Goal: Information Seeking & Learning: Learn about a topic

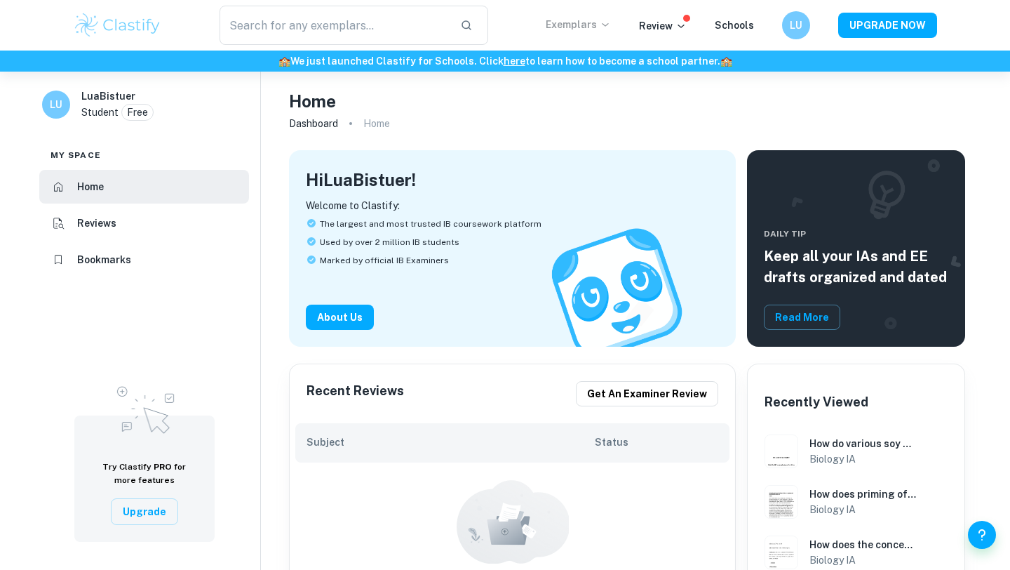
click at [604, 19] on icon at bounding box center [605, 24] width 11 height 11
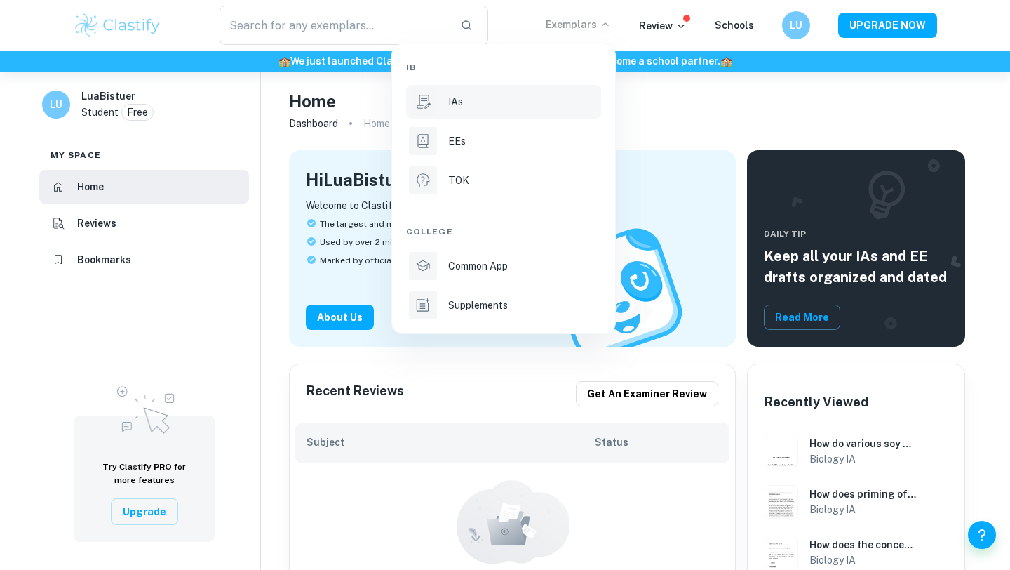
click at [499, 105] on div "IAs" at bounding box center [523, 101] width 150 height 15
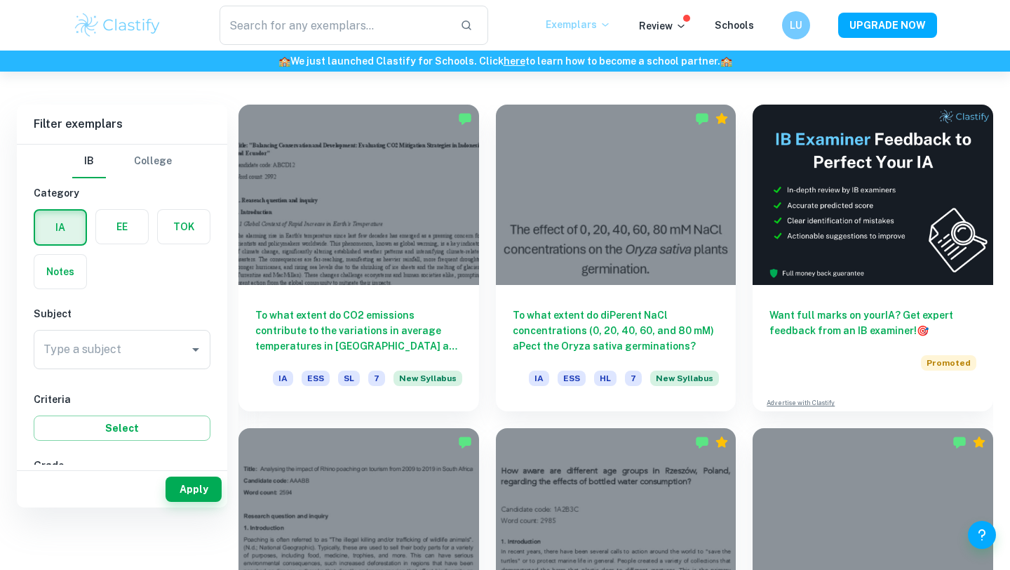
scroll to position [384, 0]
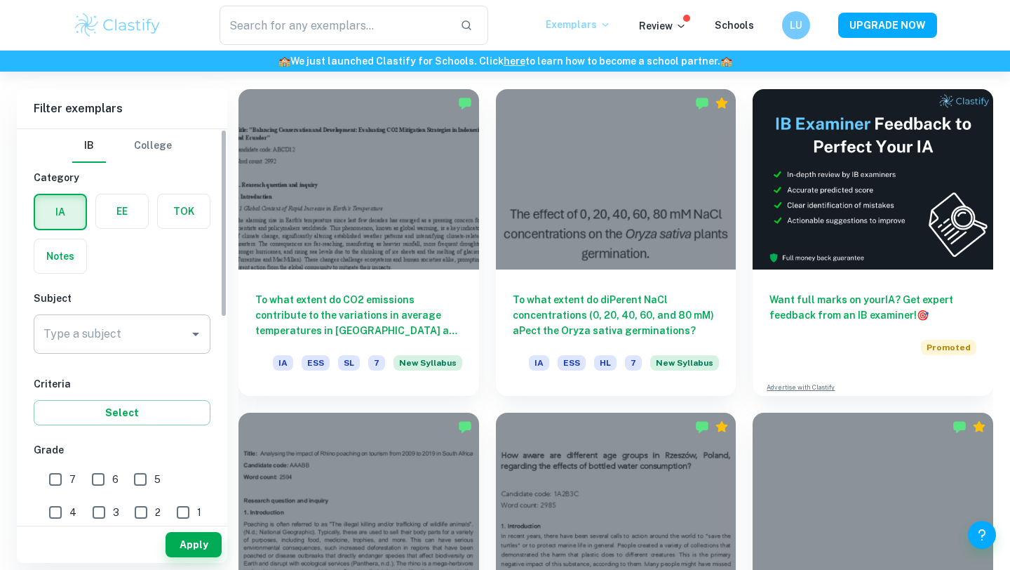
click at [116, 317] on div "Type a subject" at bounding box center [122, 333] width 177 height 39
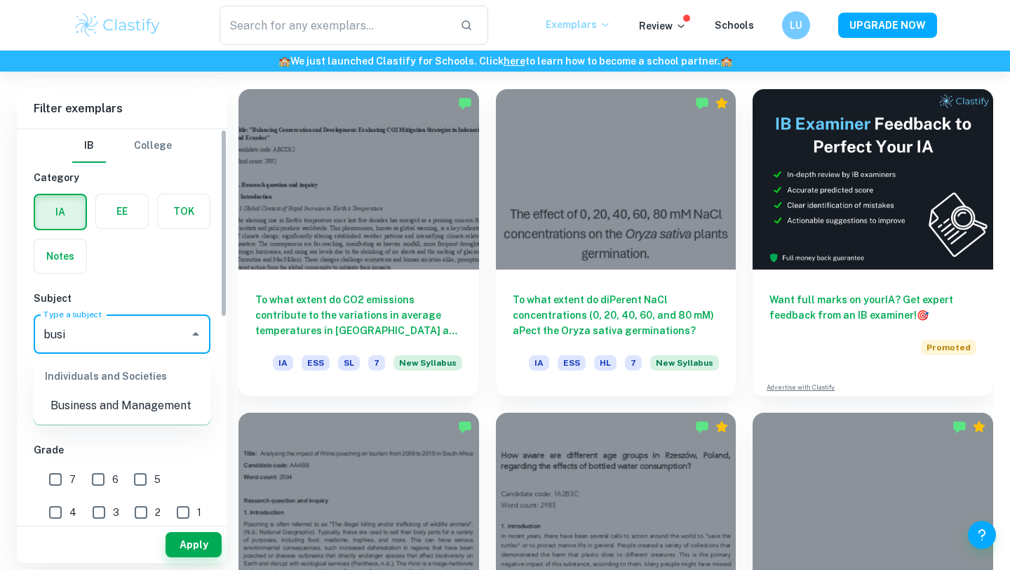
click at [114, 412] on li "Business and Management" at bounding box center [122, 405] width 177 height 25
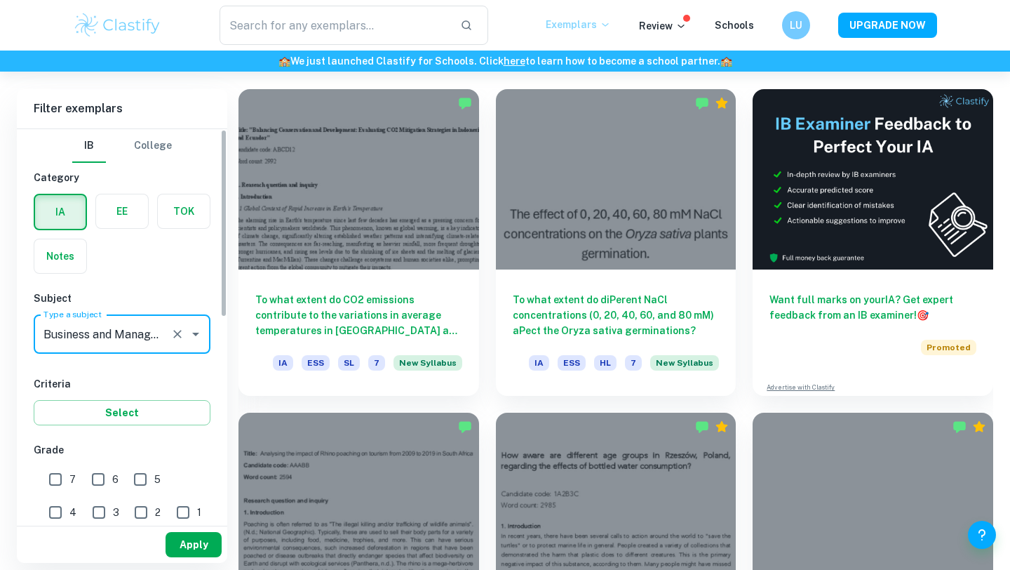
type input "Business and Management"
click at [184, 536] on button "Apply" at bounding box center [194, 544] width 56 height 25
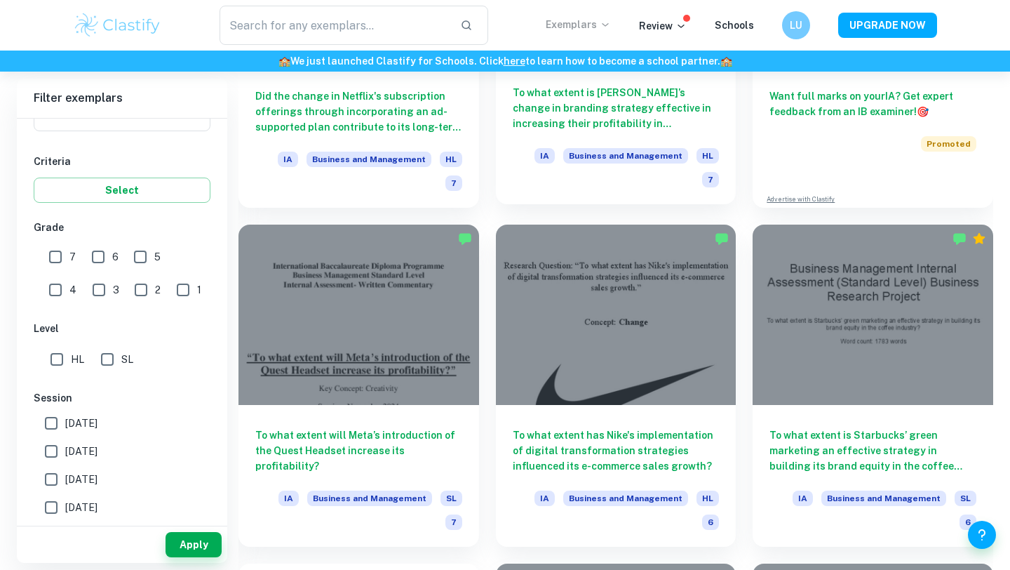
scroll to position [588, 0]
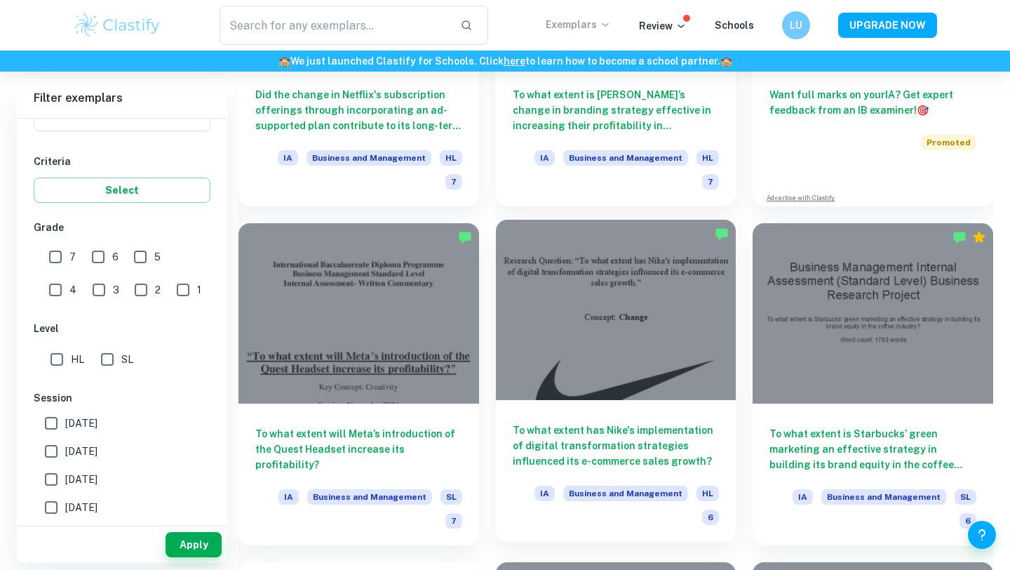
click at [589, 317] on div at bounding box center [616, 310] width 241 height 180
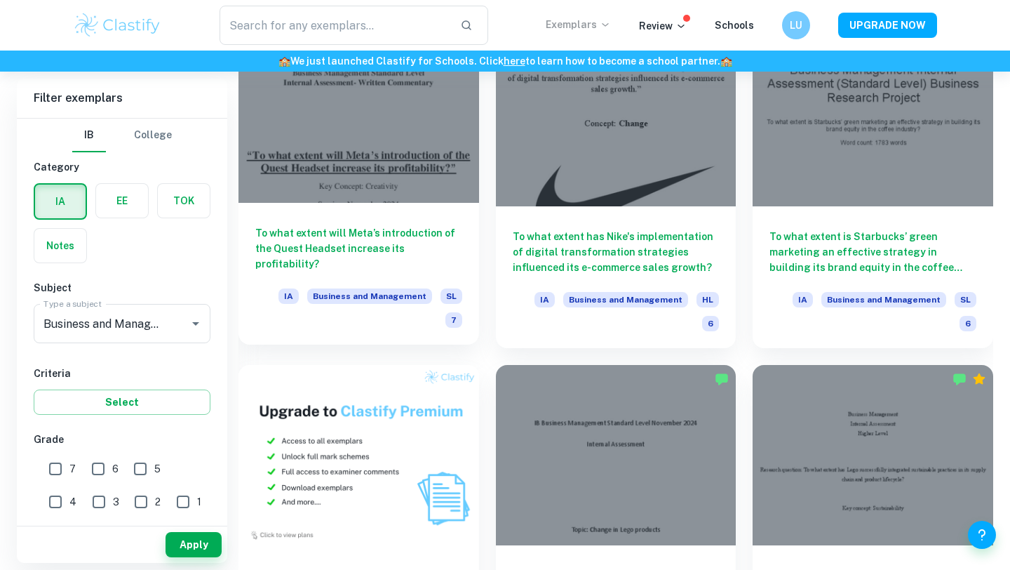
scroll to position [797, 0]
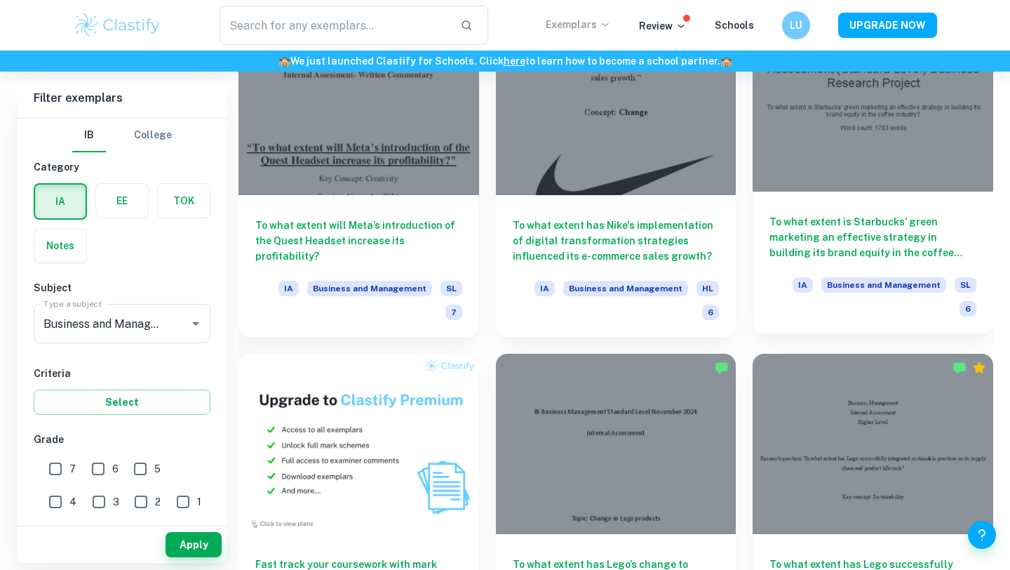
click at [908, 106] on div at bounding box center [873, 101] width 241 height 180
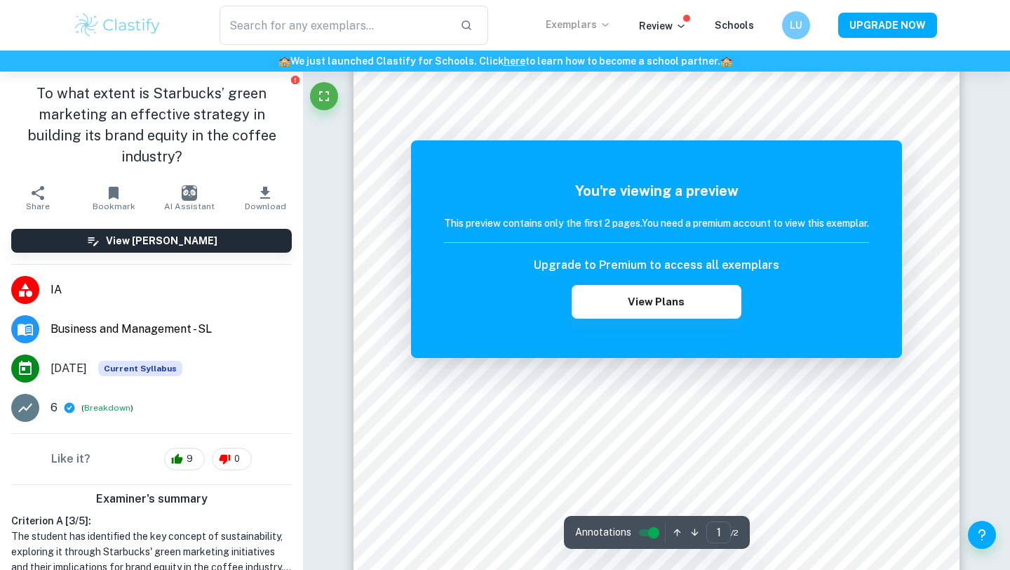
scroll to position [79, 0]
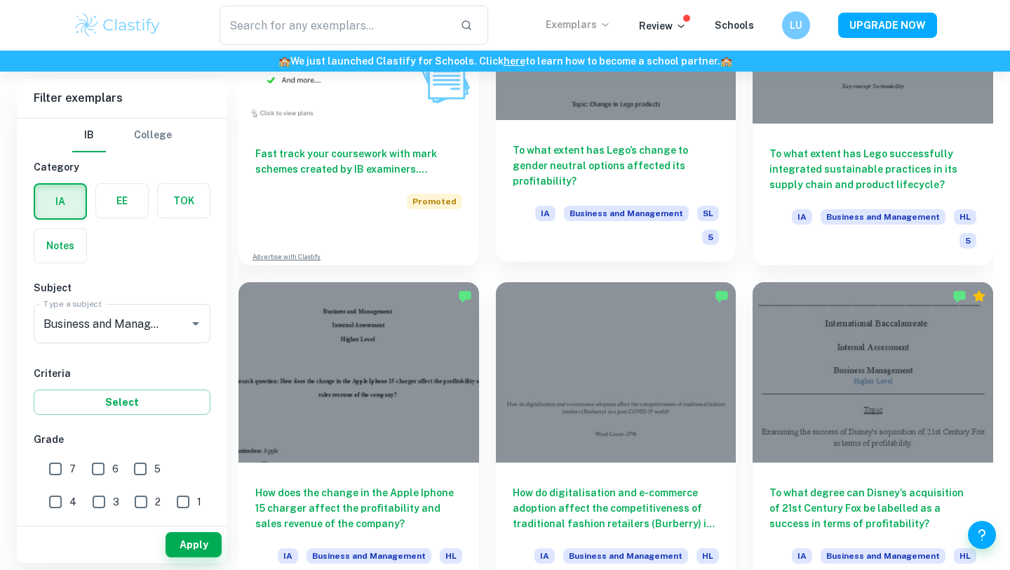
scroll to position [1210, 0]
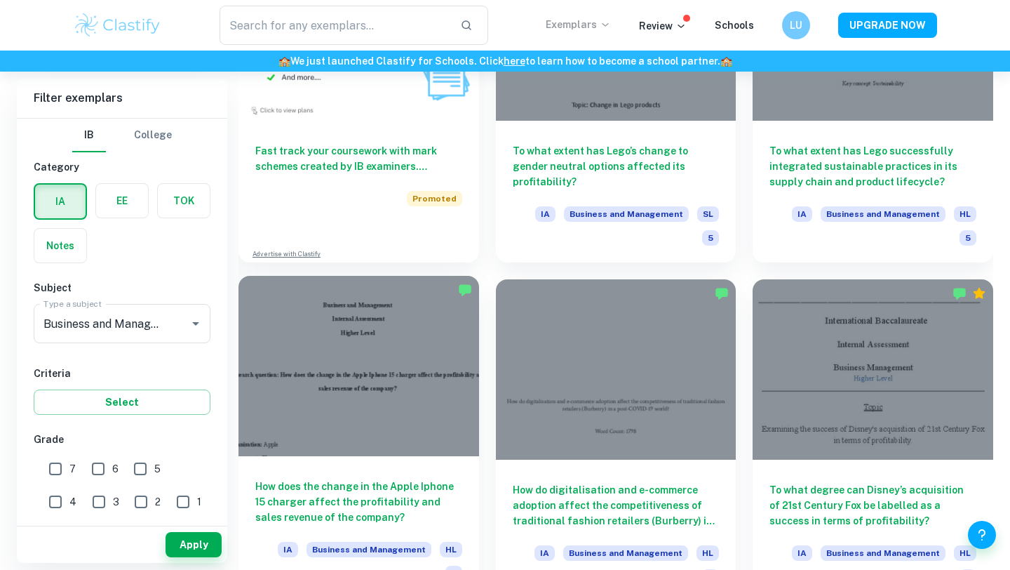
click at [346, 307] on div at bounding box center [358, 366] width 241 height 180
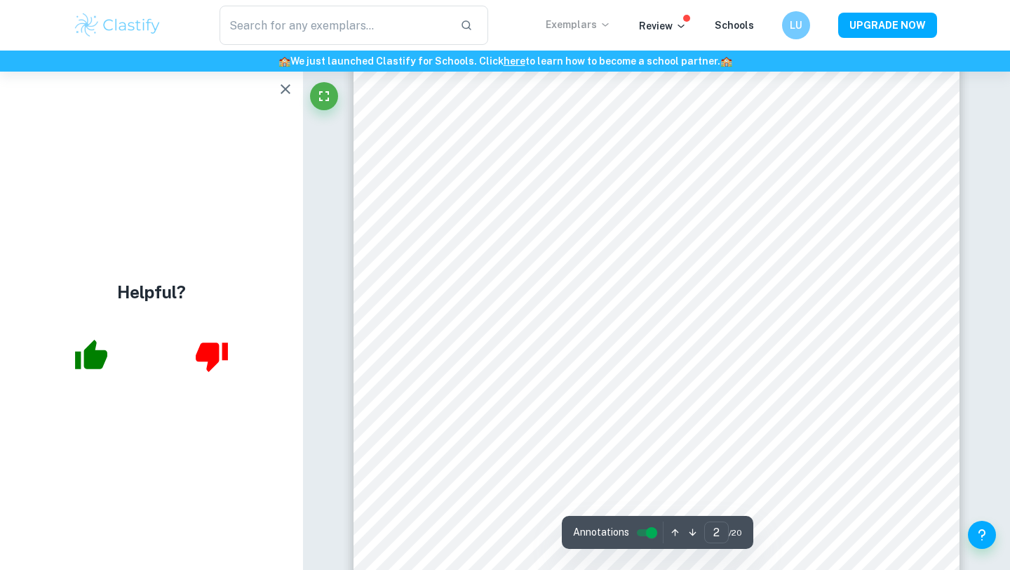
scroll to position [1013, 0]
click at [97, 363] on icon "button" at bounding box center [91, 353] width 32 height 29
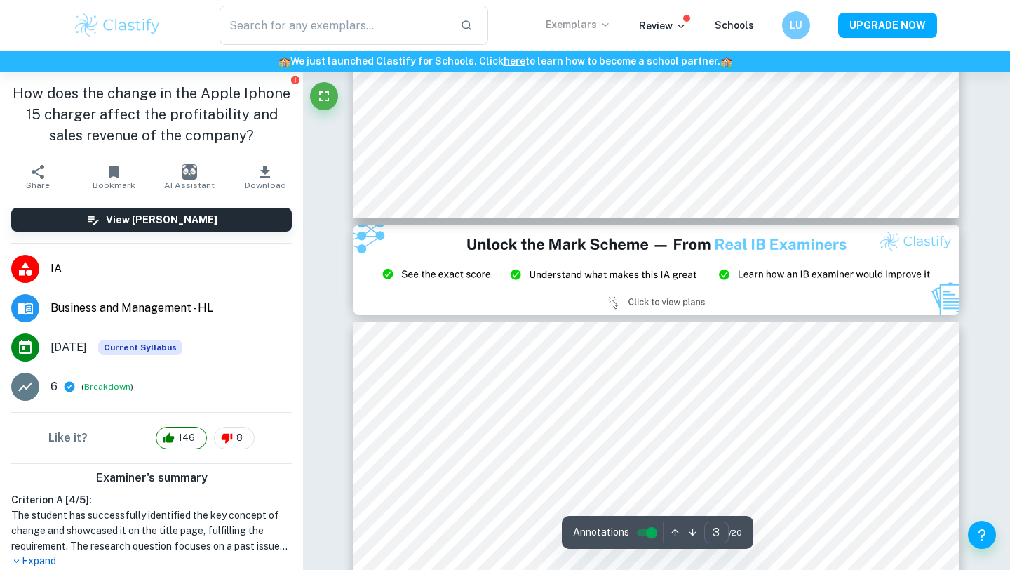
type input "2"
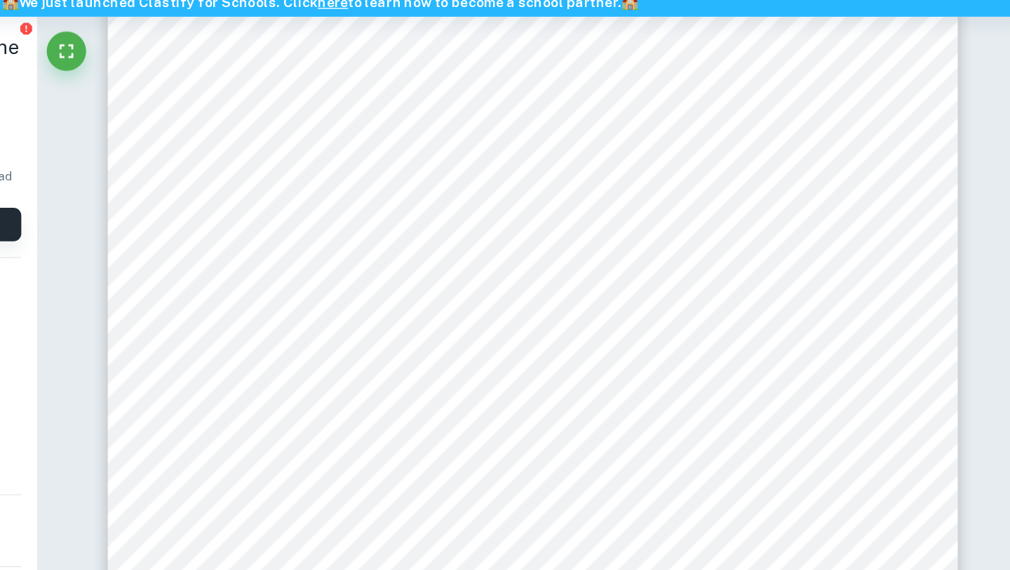
scroll to position [1097, 0]
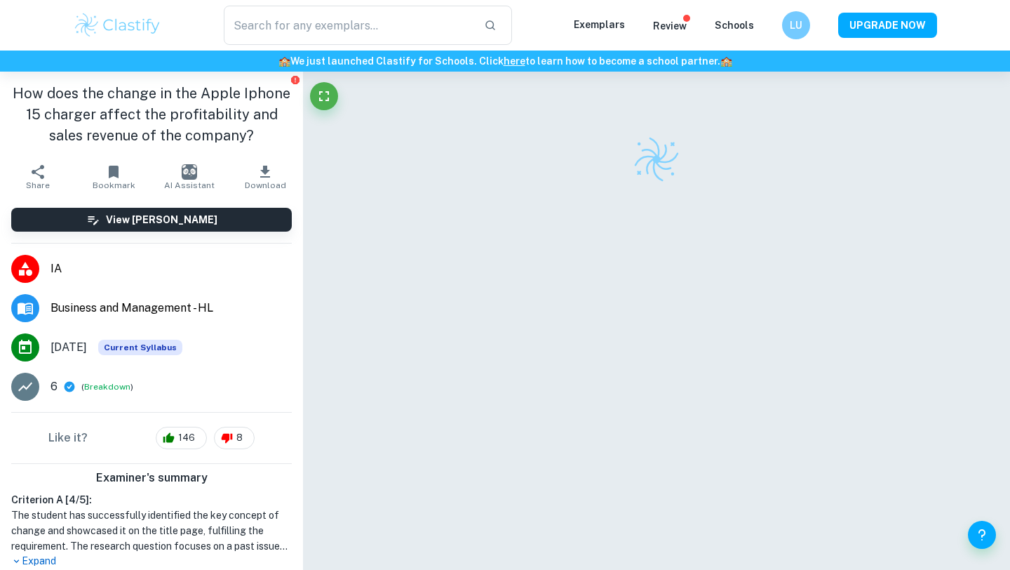
scroll to position [72, 0]
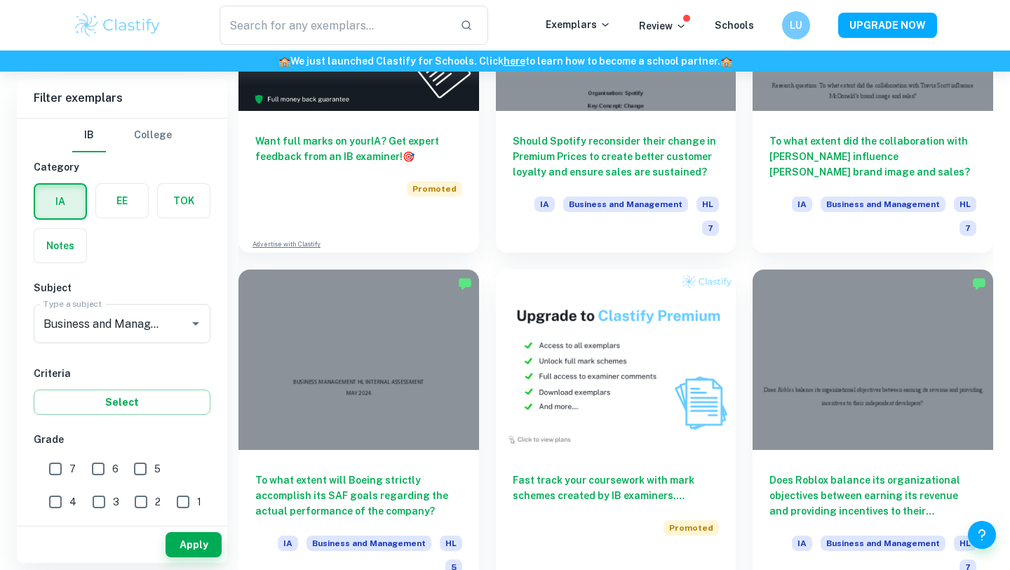
scroll to position [2574, 0]
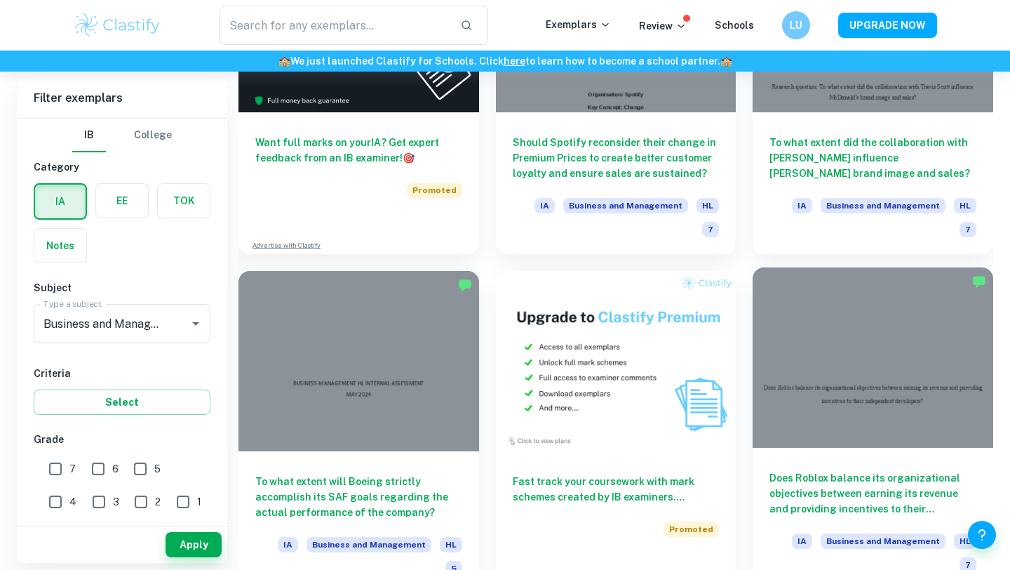
click at [814, 267] on div at bounding box center [873, 357] width 241 height 180
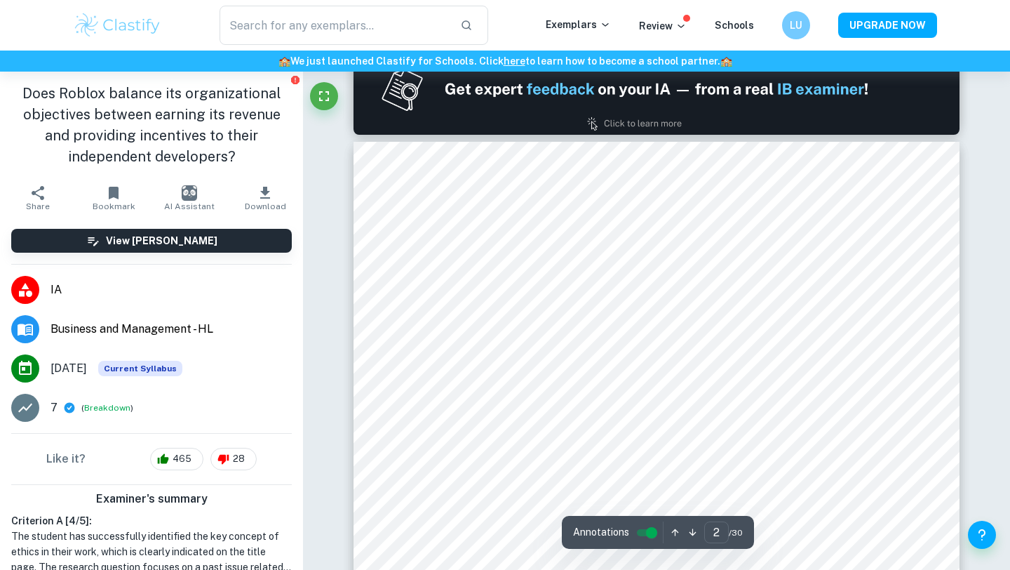
scroll to position [880, 0]
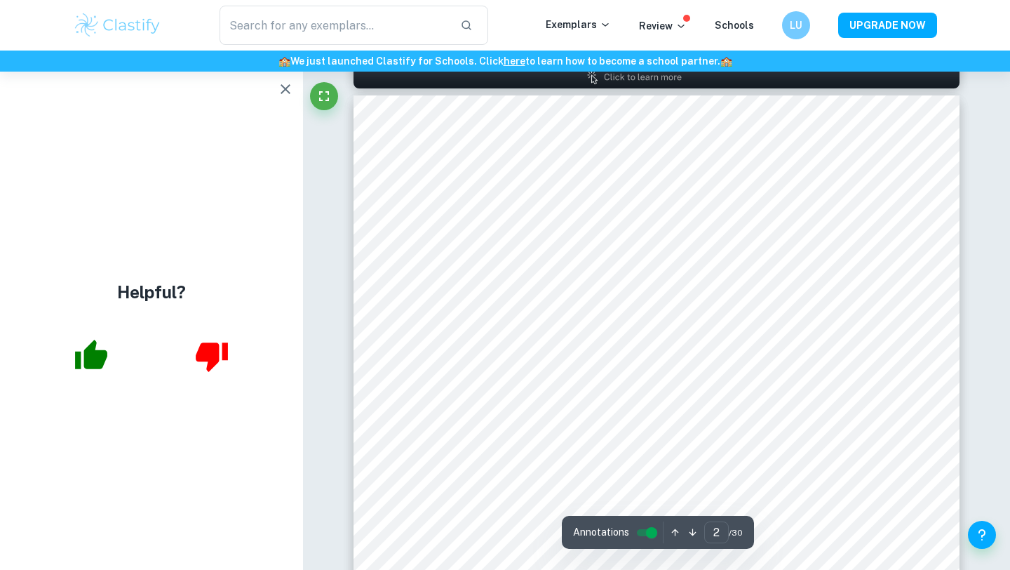
click at [95, 354] on icon "button" at bounding box center [91, 353] width 32 height 29
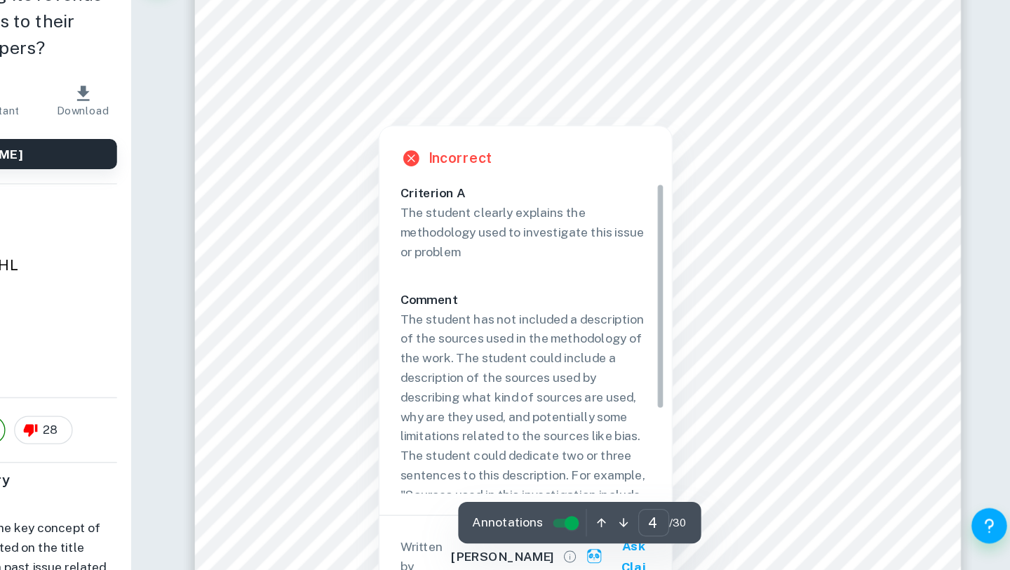
scroll to position [2814, 0]
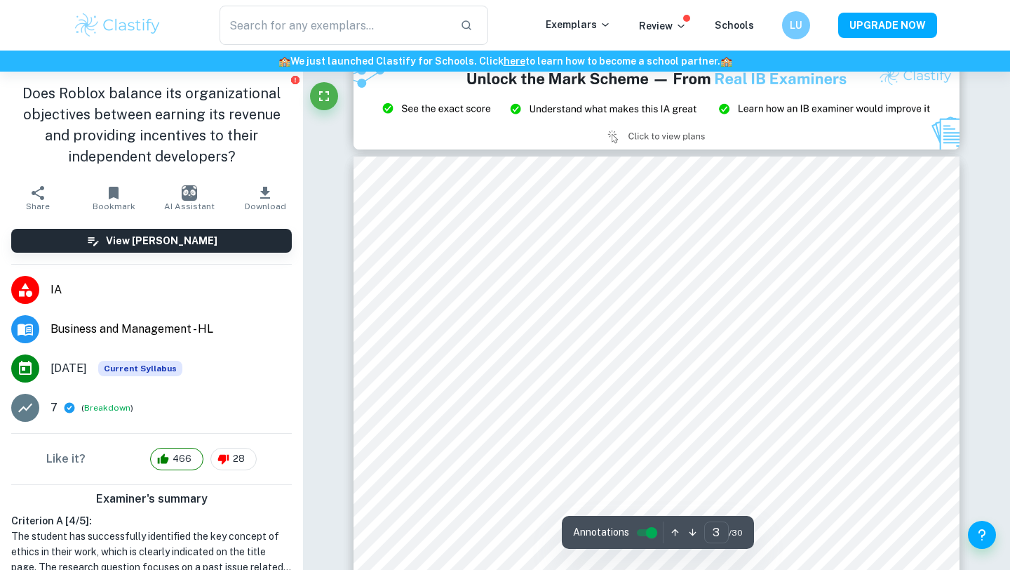
type input "2"
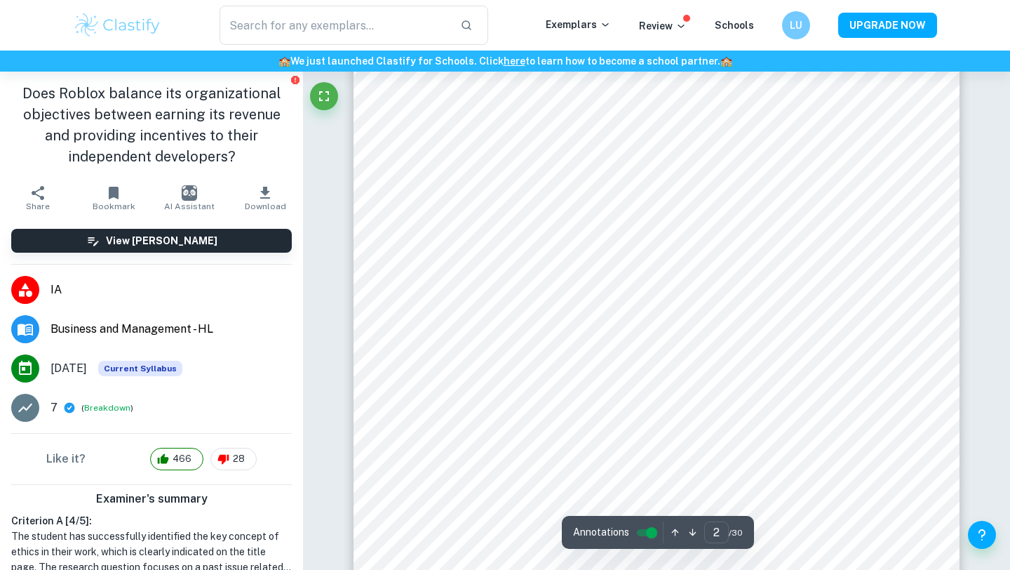
scroll to position [920, 0]
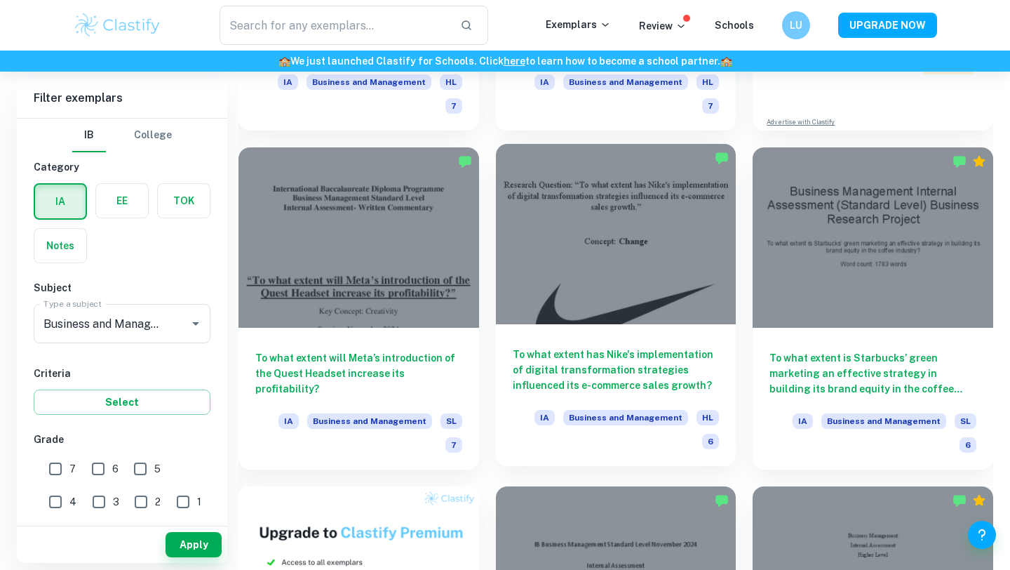
scroll to position [631, 0]
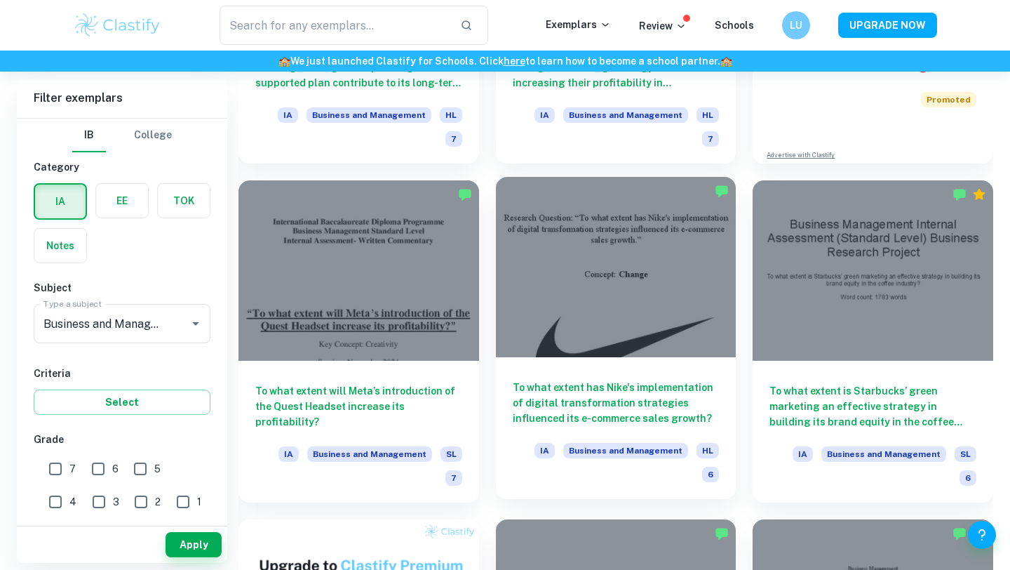
click at [642, 297] on div at bounding box center [616, 267] width 241 height 180
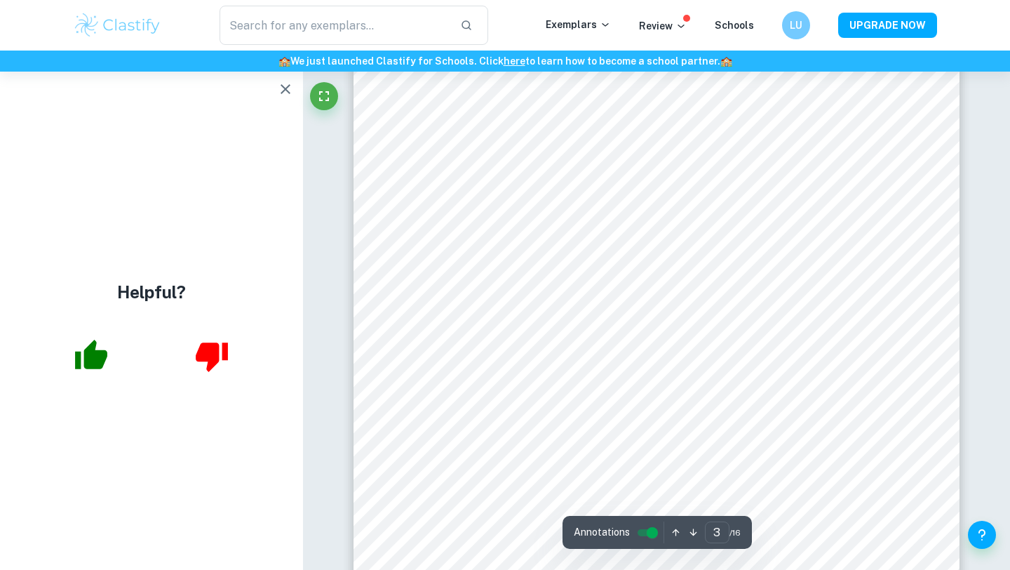
scroll to position [1825, 0]
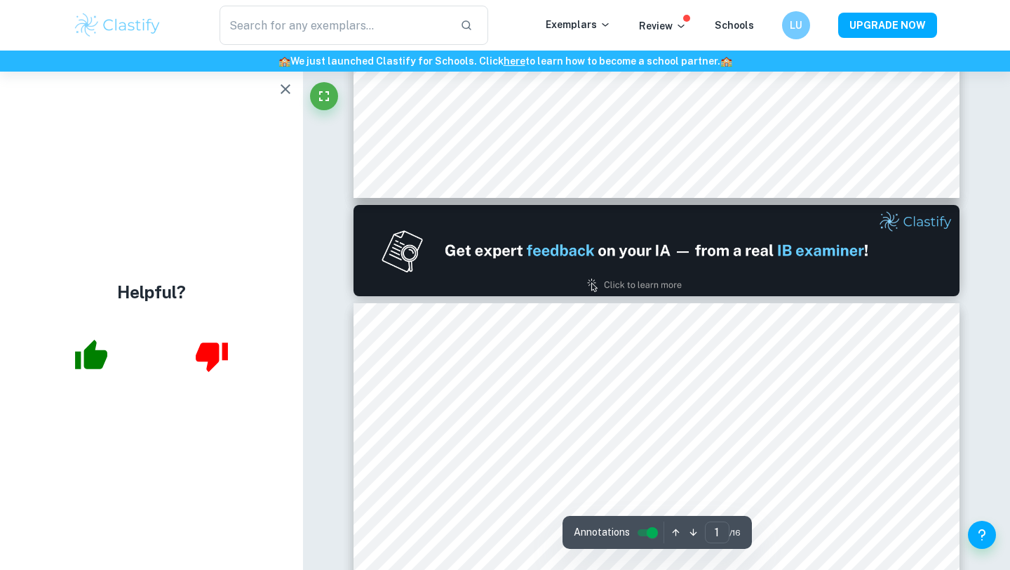
type input "2"
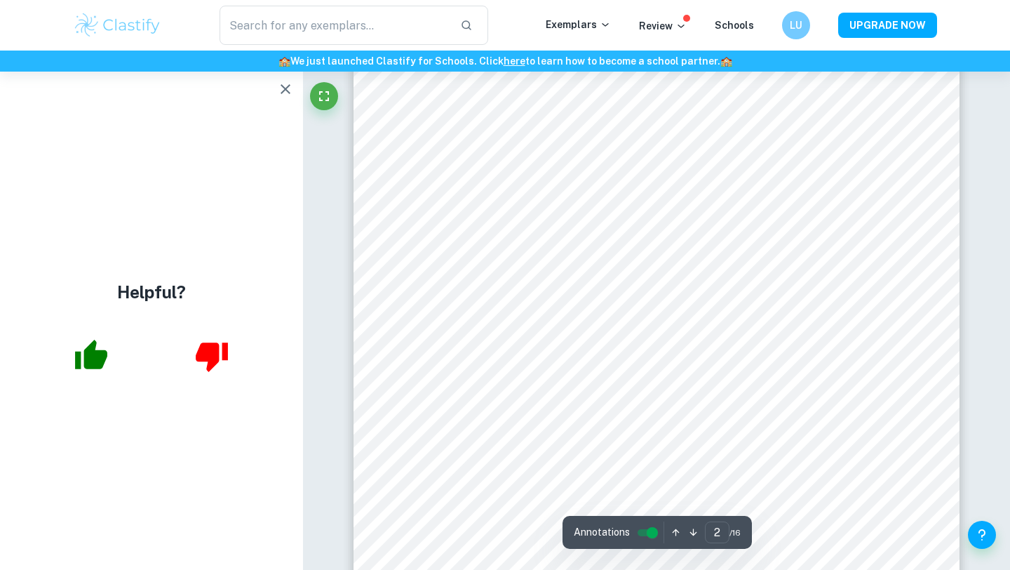
scroll to position [931, 0]
